Goal: Use online tool/utility: Utilize a website feature to perform a specific function

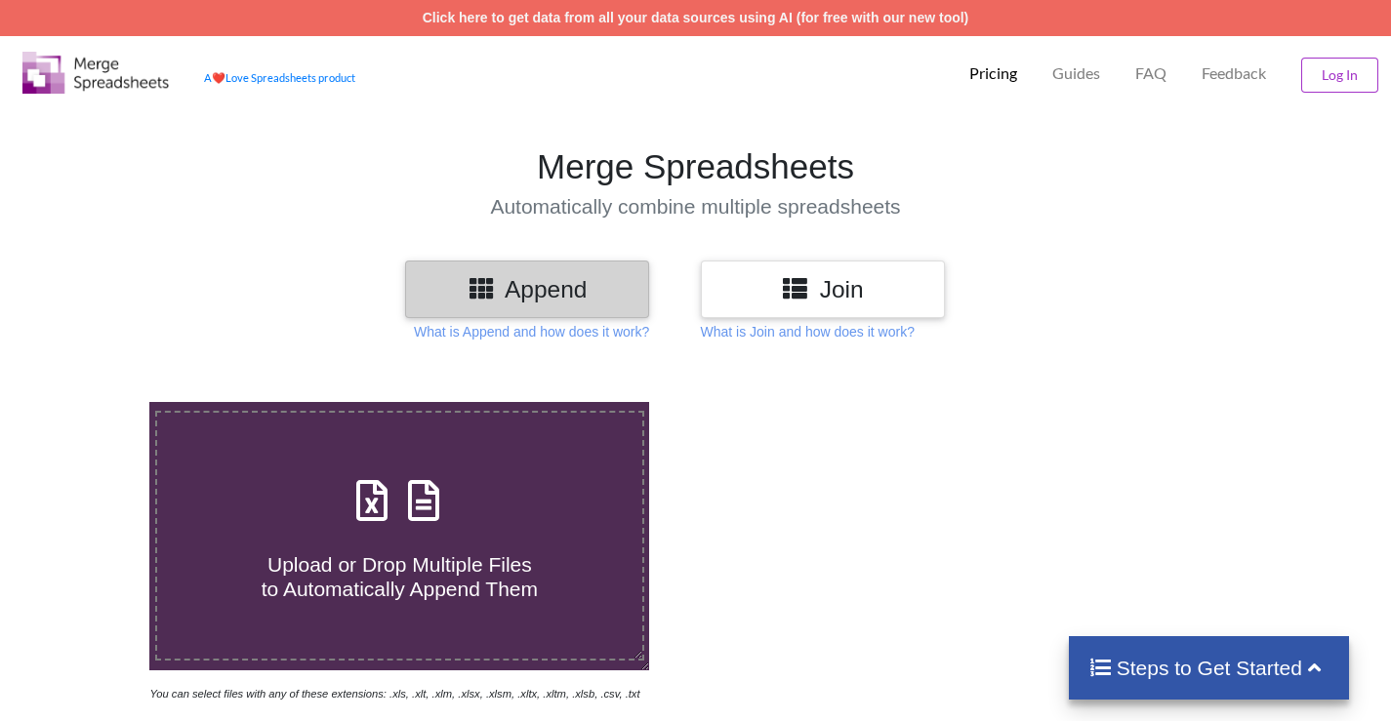
click at [425, 507] on icon at bounding box center [423, 490] width 49 height 41
click at [94, 402] on input "Upload or Drop Multiple Files to Automatically Append Them" at bounding box center [94, 402] width 0 height 0
type input "C:\fakepath\SHC Export Data (19).xlsx"
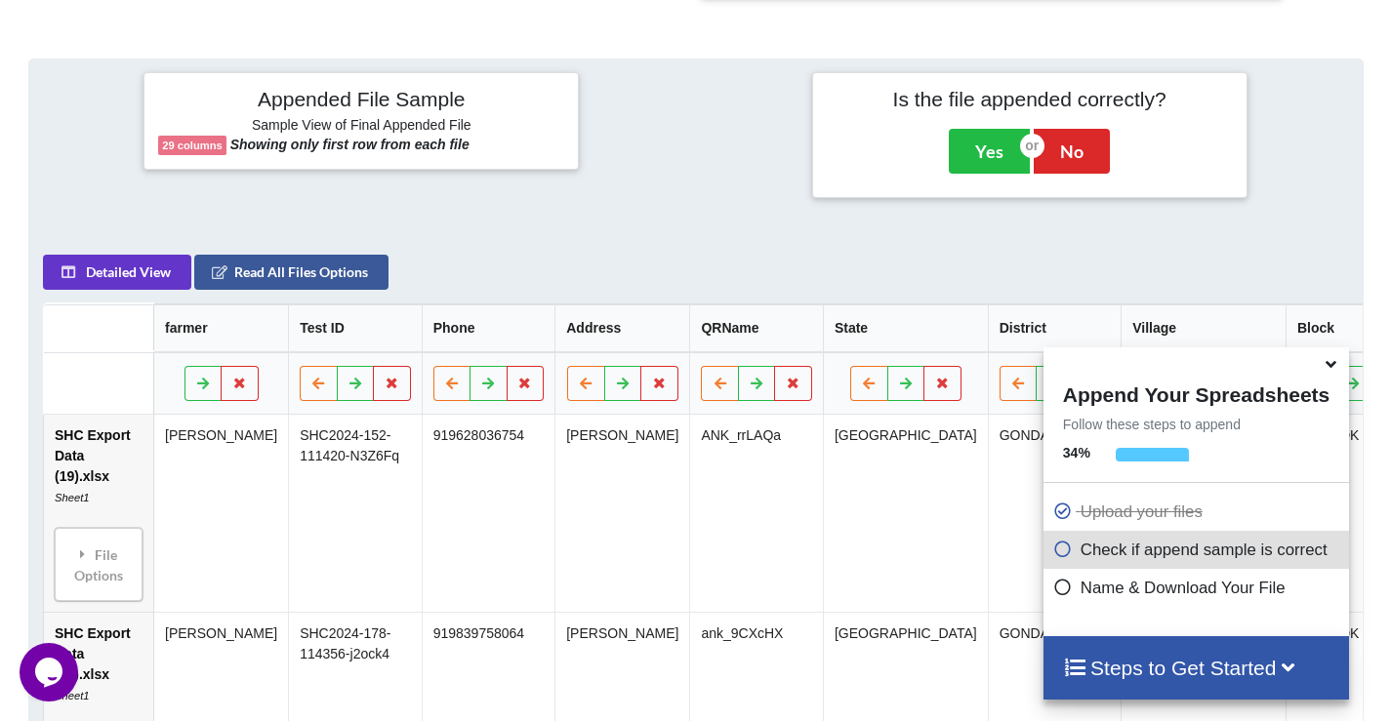
scroll to position [893, 0]
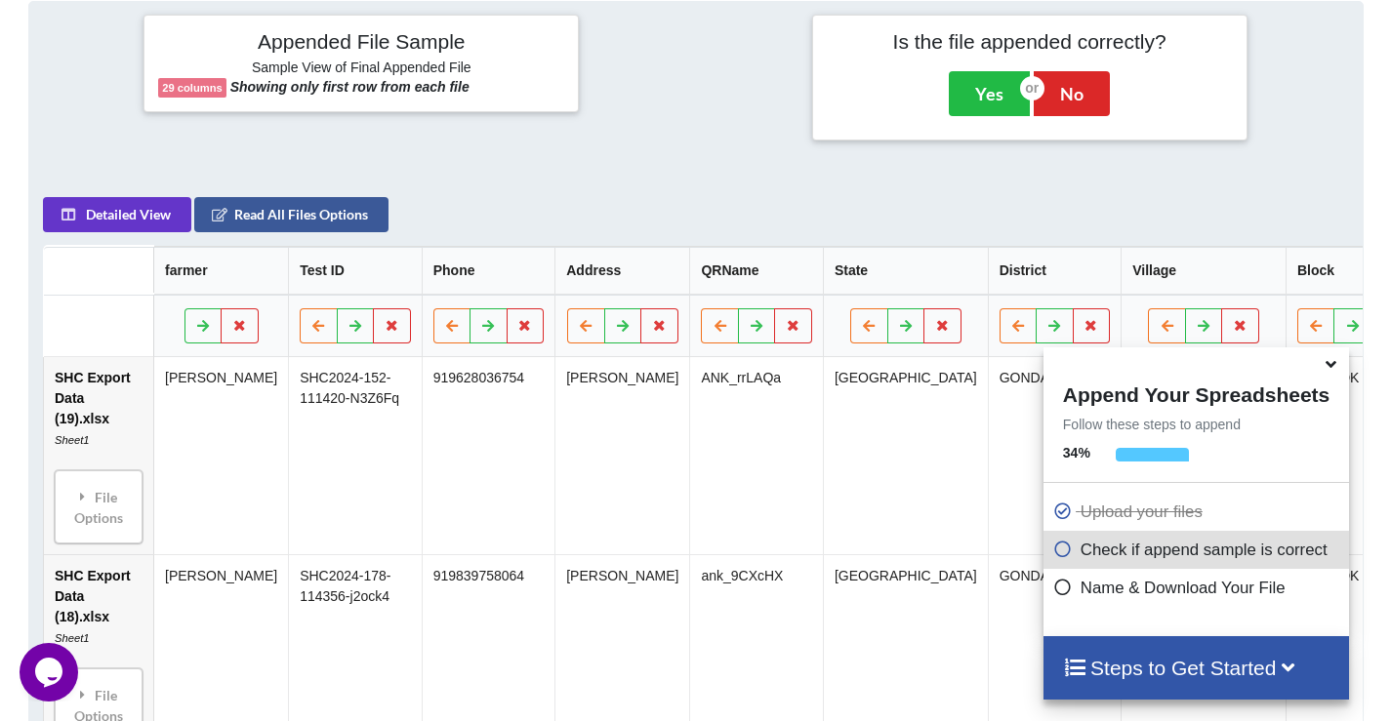
click at [1323, 366] on icon at bounding box center [1330, 361] width 20 height 18
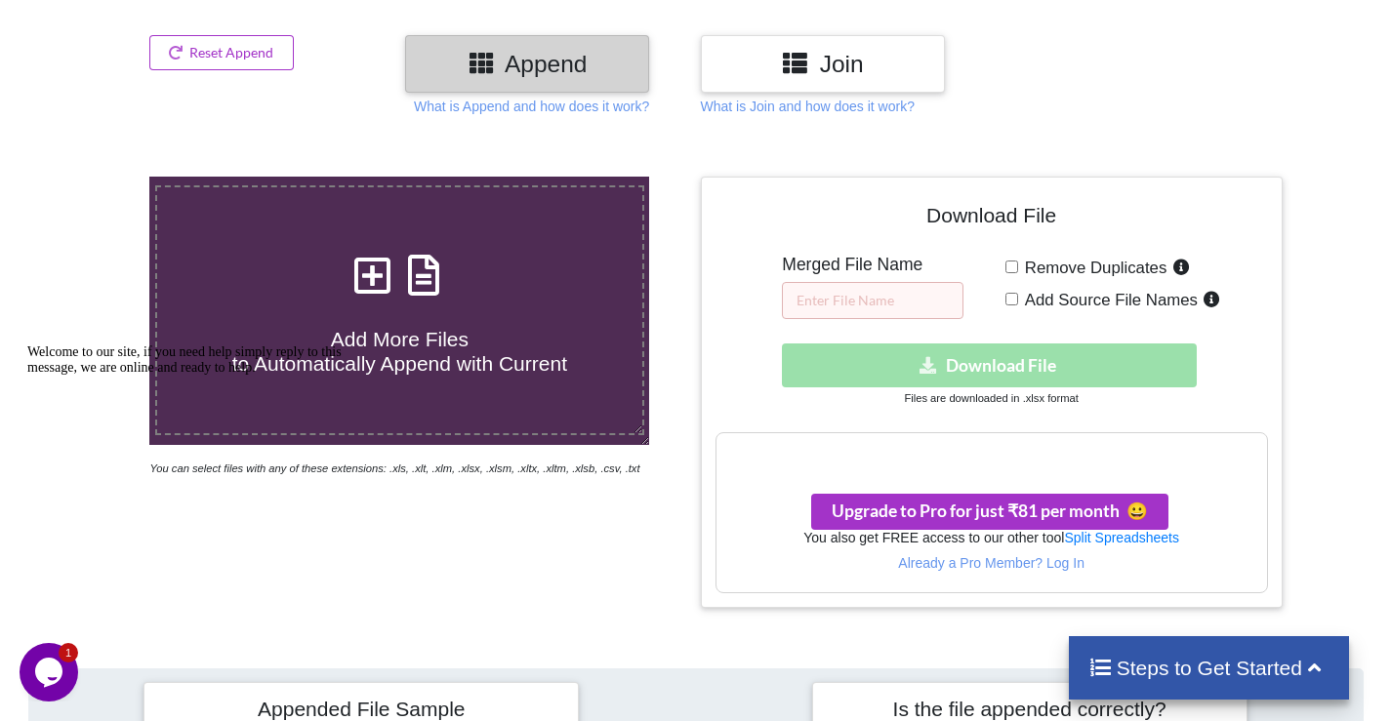
scroll to position [191, 0]
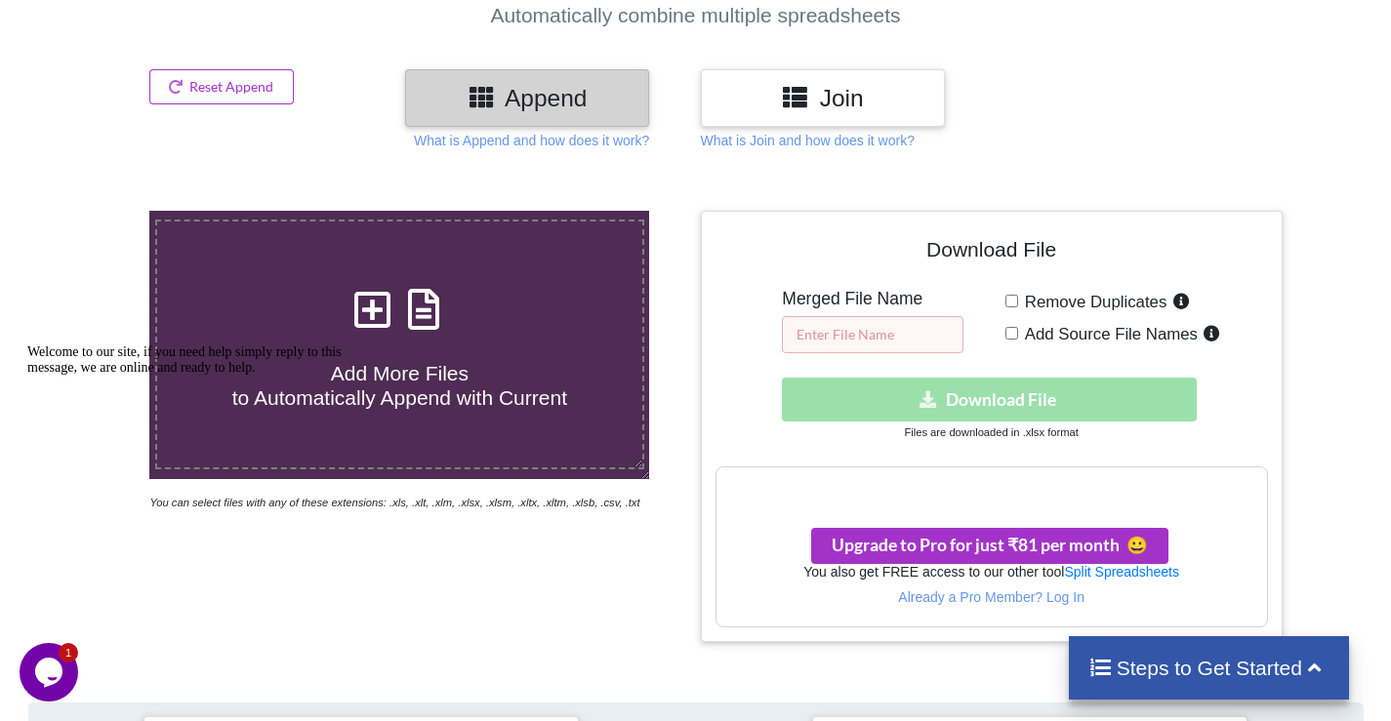
click at [850, 344] on input "text" at bounding box center [873, 334] width 182 height 37
type input "merge"
click at [990, 404] on div "Download hidden Download File" at bounding box center [991, 400] width 552 height 44
click at [961, 393] on div "Download hidden Download File" at bounding box center [991, 400] width 552 height 44
click at [1007, 304] on input "Remove Duplicates" at bounding box center [1011, 301] width 13 height 13
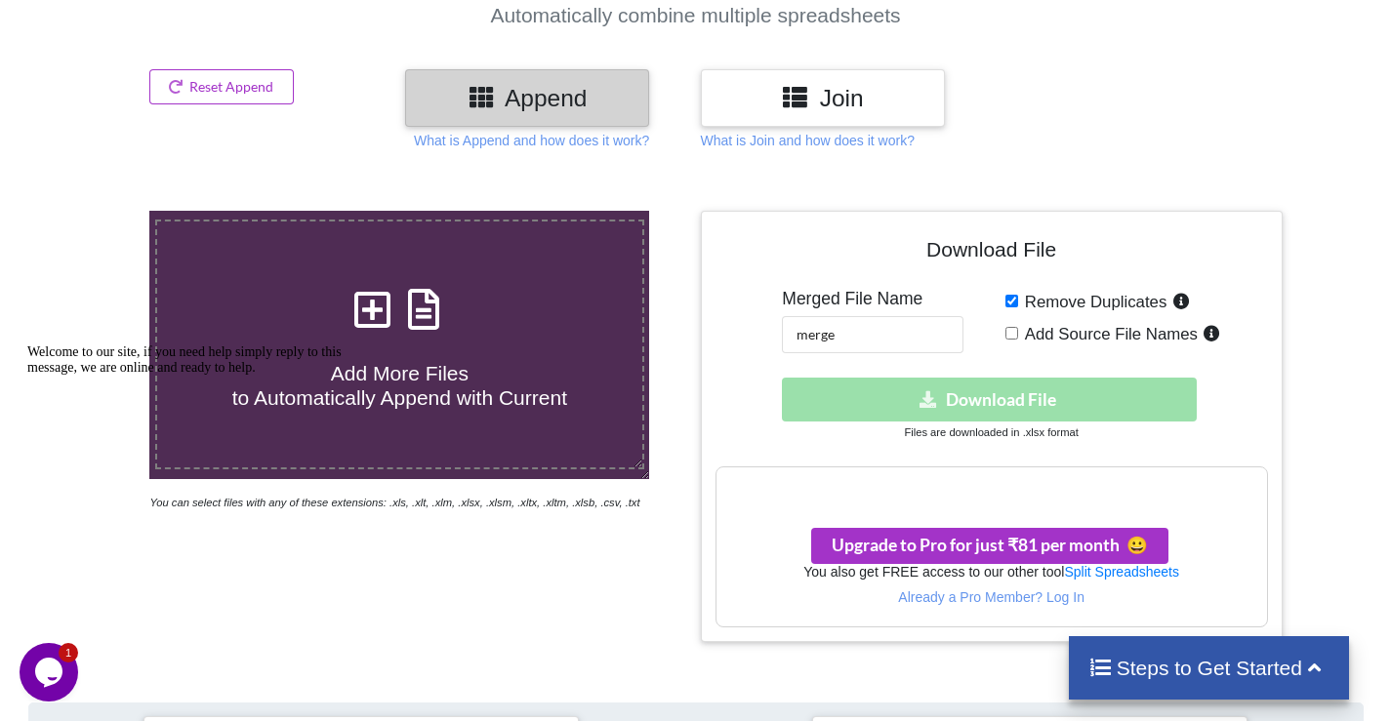
checkbox input "true"
click at [1007, 330] on input "Add Source File Names" at bounding box center [1011, 333] width 13 height 13
click at [1016, 332] on input "Add Source File Names" at bounding box center [1011, 333] width 13 height 13
checkbox input "false"
click at [1005, 297] on input "Remove Duplicates" at bounding box center [1011, 301] width 13 height 13
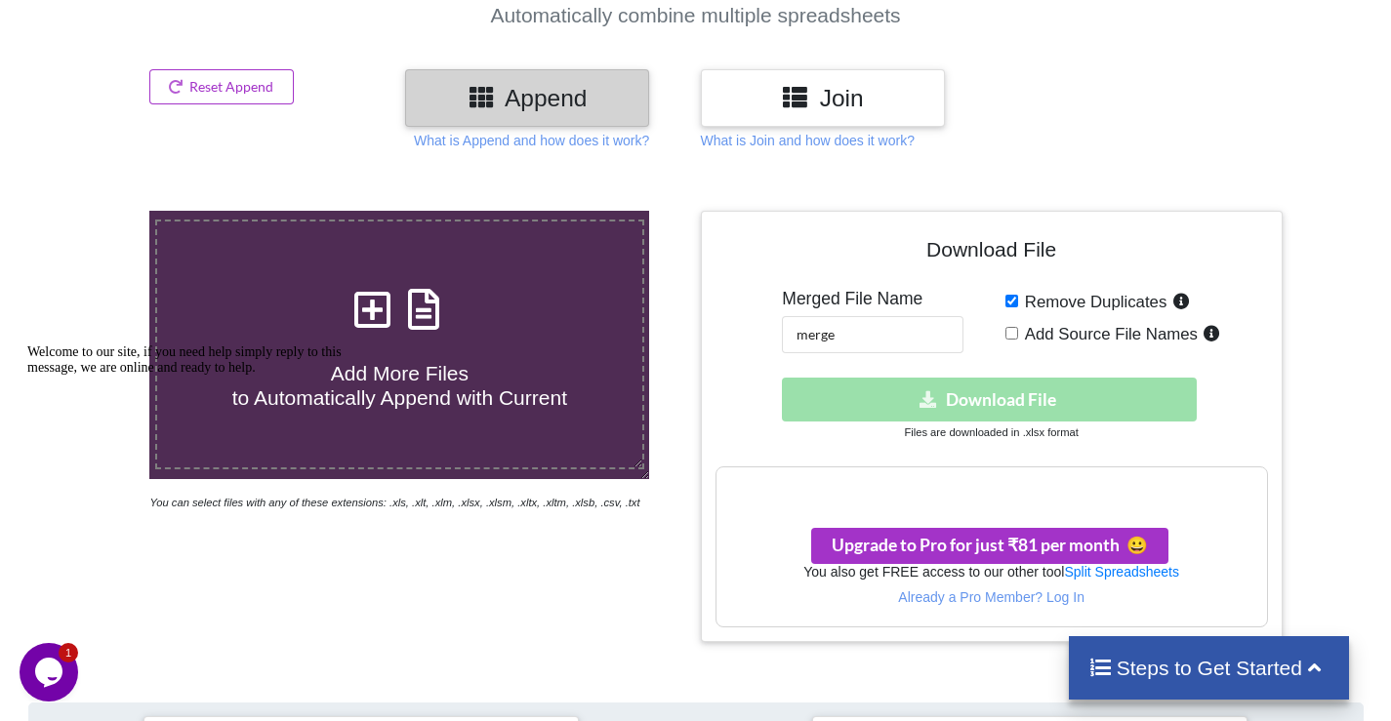
checkbox input "false"
click at [957, 390] on div "Download hidden Download File" at bounding box center [991, 400] width 552 height 44
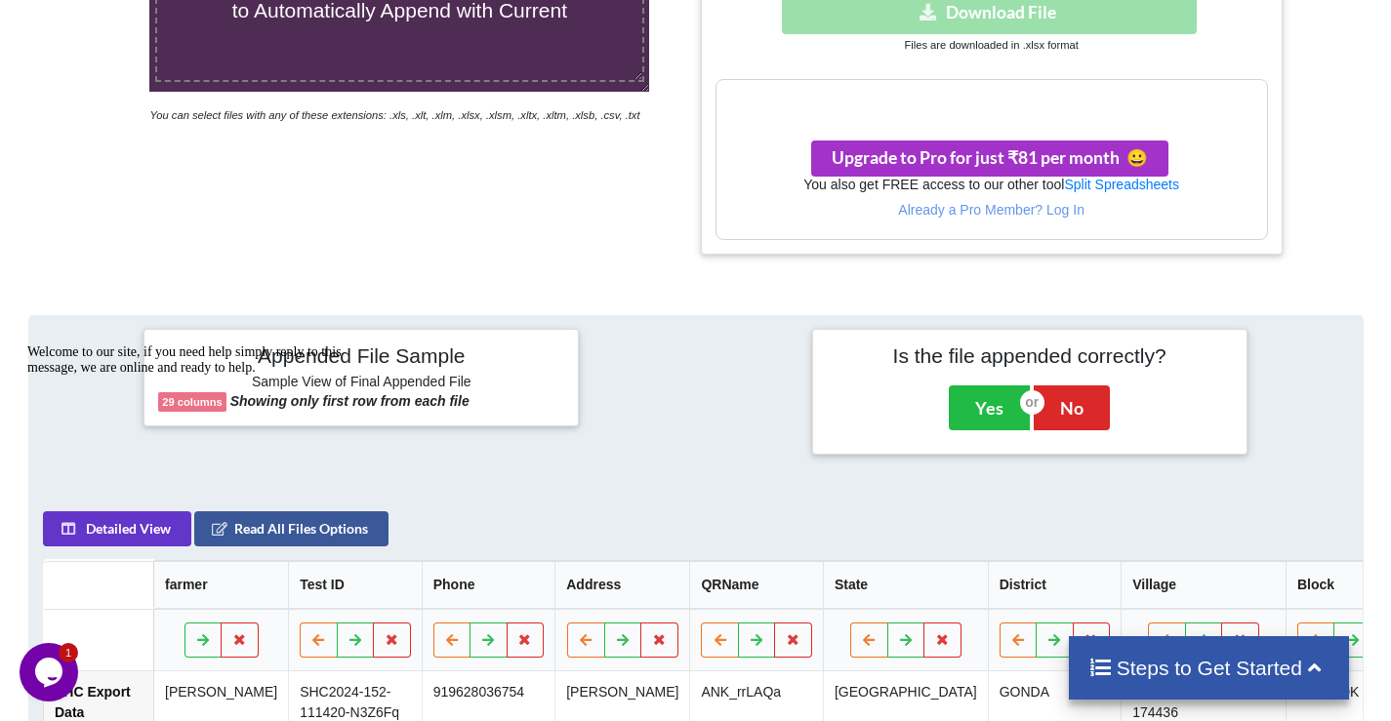
scroll to position [582, 0]
